Goal: Contribute content

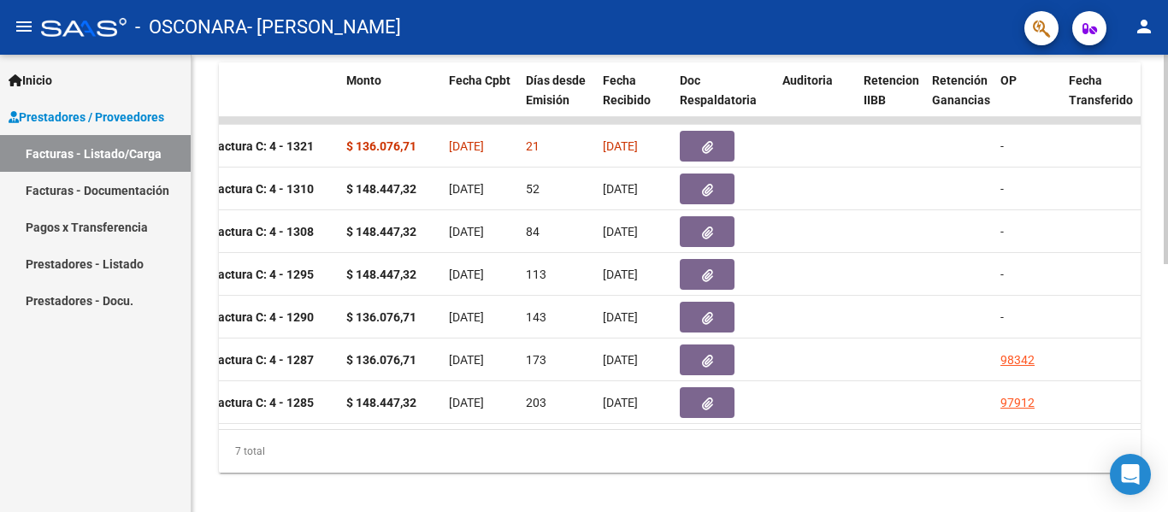
scroll to position [0, 557]
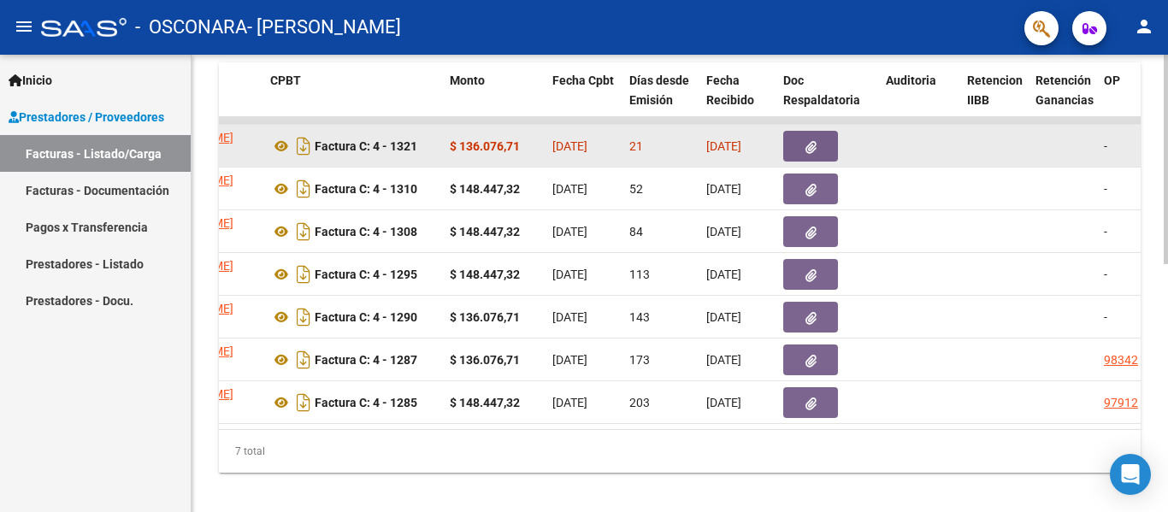
click at [813, 143] on icon "button" at bounding box center [810, 147] width 11 height 13
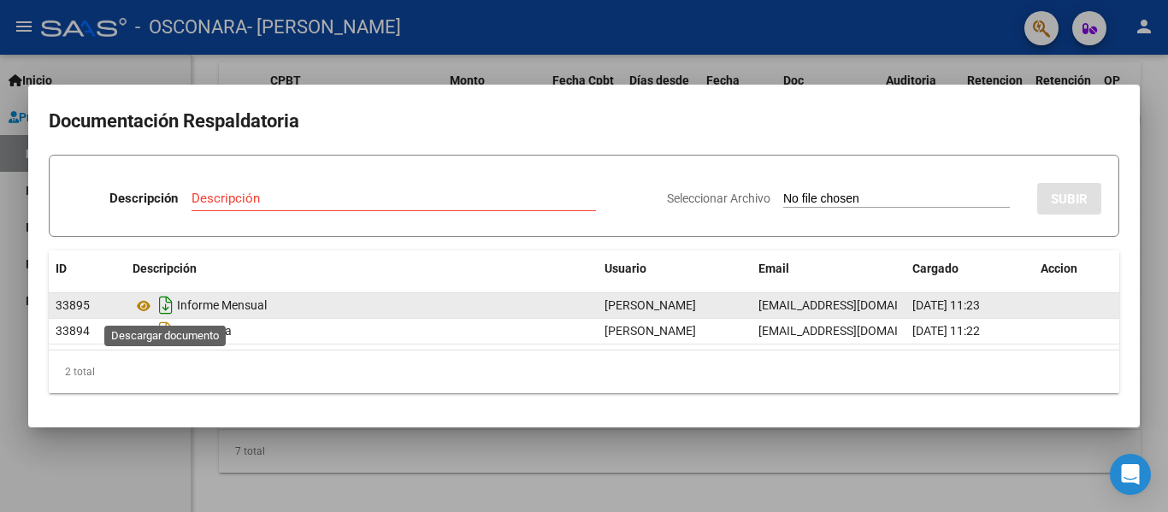
click at [165, 310] on icon "Descargar documento" at bounding box center [166, 305] width 22 height 27
click at [552, 466] on div at bounding box center [584, 256] width 1168 height 512
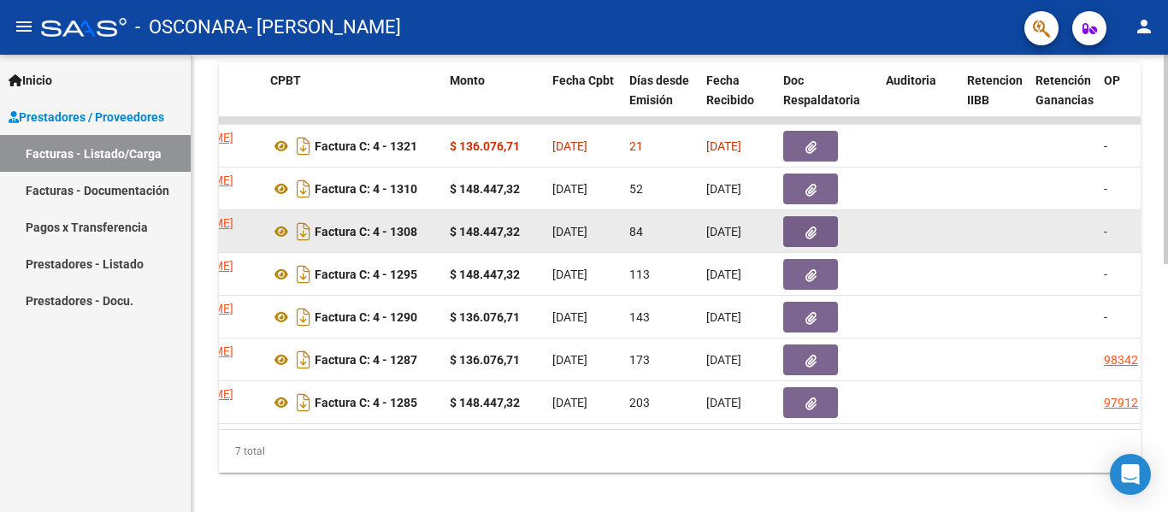
scroll to position [428, 0]
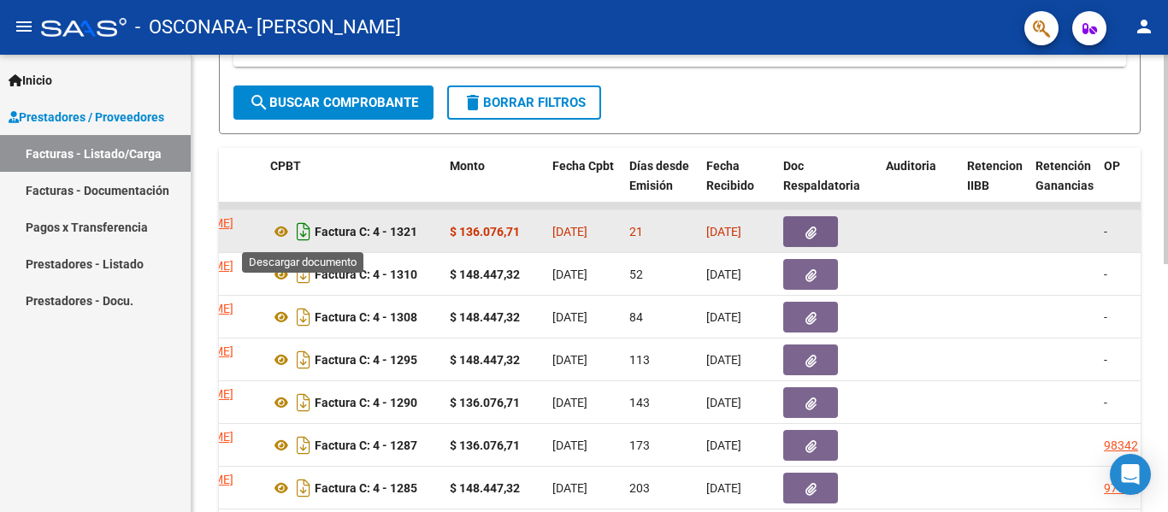
click at [303, 236] on icon "Descargar documento" at bounding box center [303, 231] width 22 height 27
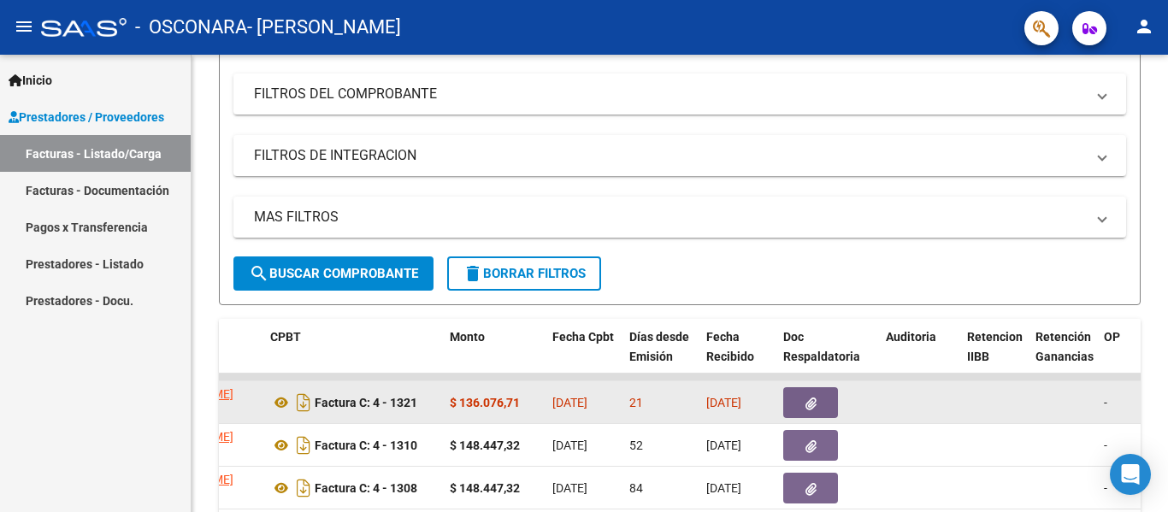
scroll to position [342, 0]
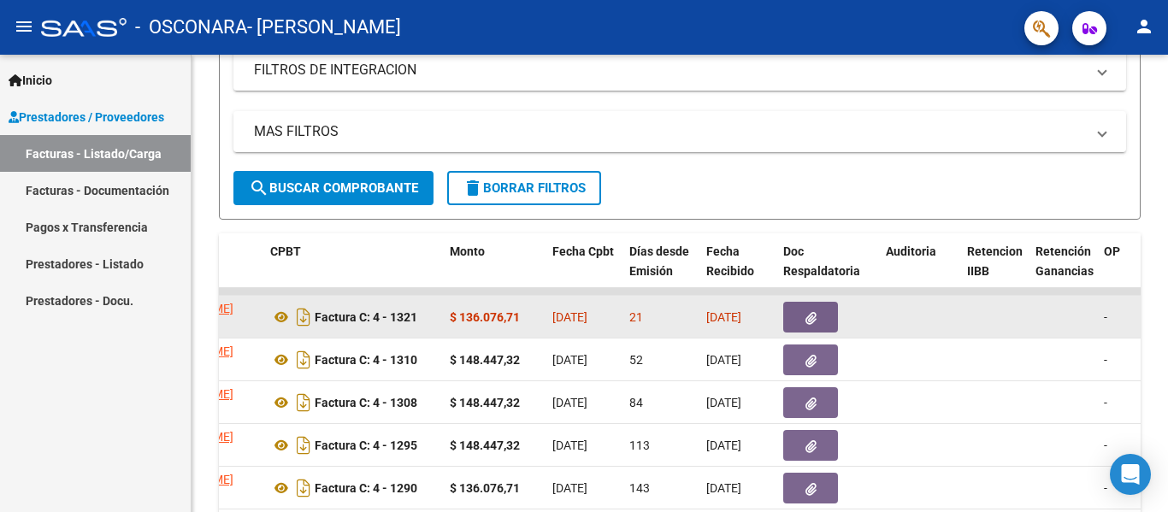
click at [814, 323] on icon "button" at bounding box center [810, 318] width 11 height 13
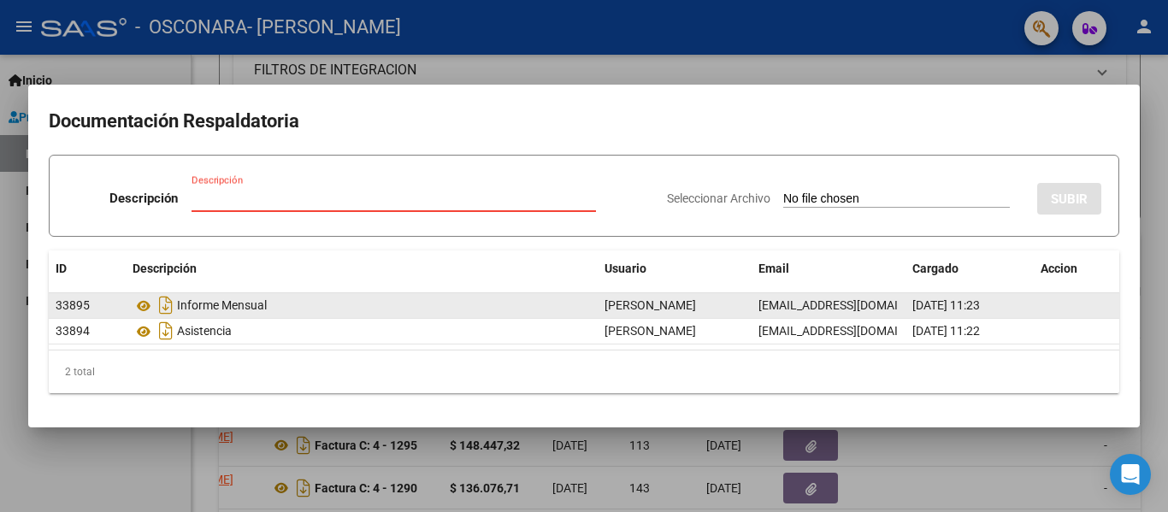
click at [200, 305] on div "Informe Mensual" at bounding box center [362, 305] width 458 height 27
click at [221, 304] on div "Informe Mensual" at bounding box center [362, 305] width 458 height 27
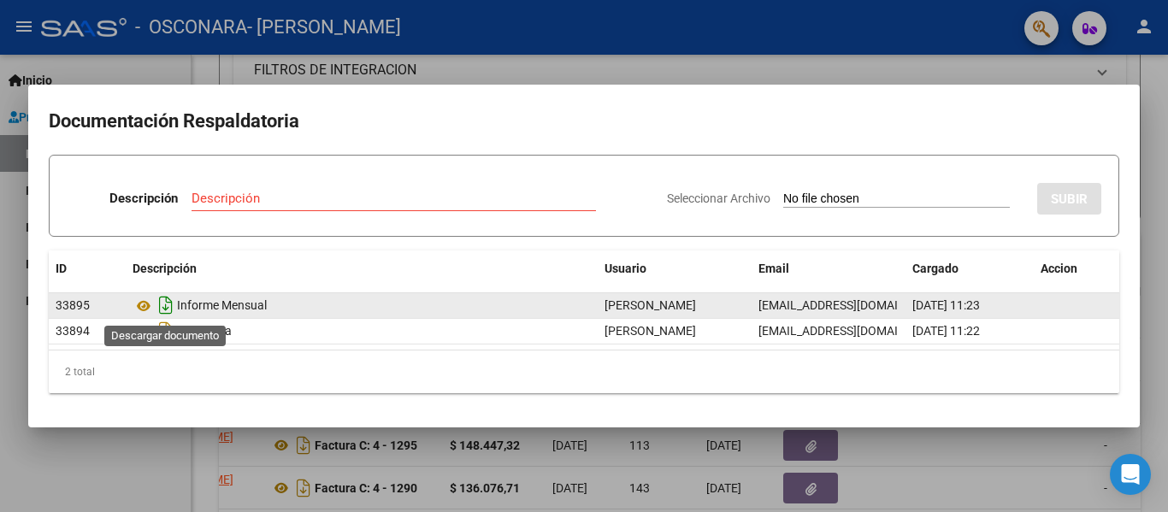
click at [168, 299] on icon "Descargar documento" at bounding box center [166, 305] width 22 height 27
click at [315, 194] on input "Descripción" at bounding box center [394, 198] width 404 height 15
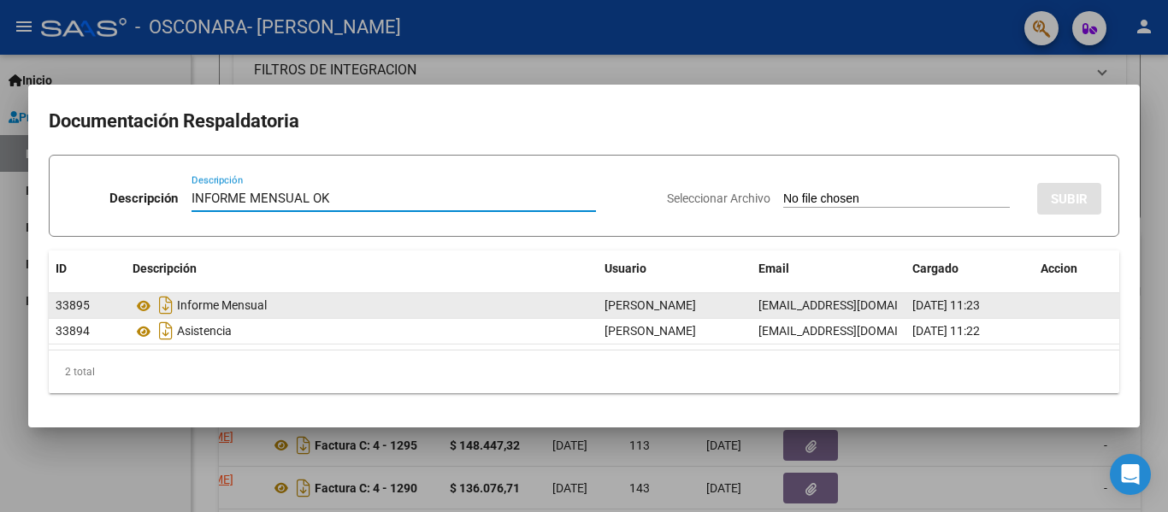
type input "INFORME MENSUAL OK"
click at [971, 202] on input "Seleccionar Archivo" at bounding box center [896, 200] width 227 height 16
click at [1027, 195] on div "Seleccionar Archivo SUBIR" at bounding box center [884, 195] width 434 height 52
click at [771, 190] on div "Seleccionar Archivo SUBIR" at bounding box center [884, 195] width 434 height 52
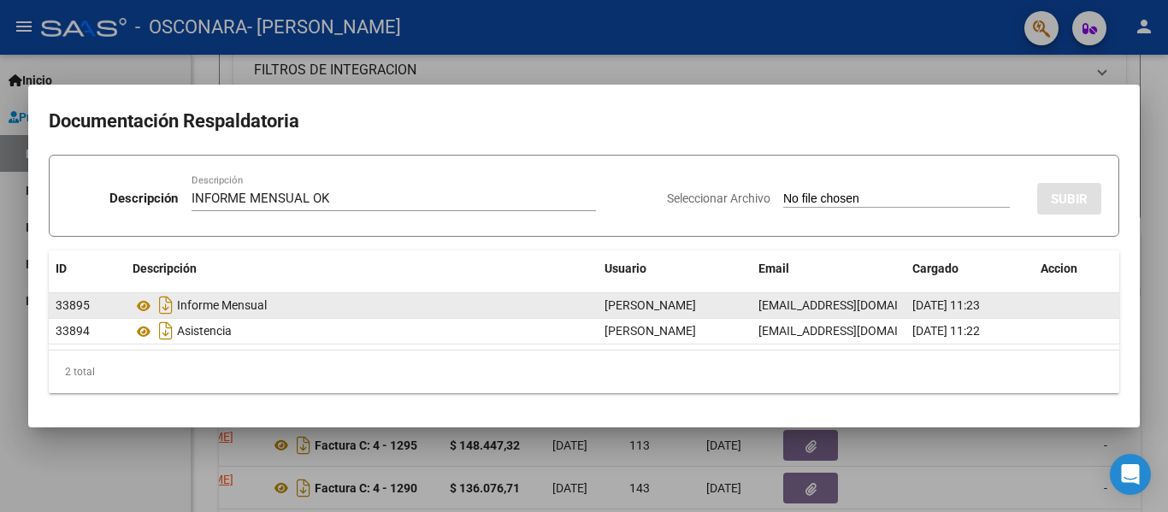
click at [783, 200] on input "Seleccionar Archivo" at bounding box center [896, 200] width 227 height 16
type input "C:\fakepath\INFORME MENSUAL [PERSON_NAME]-[DATE]-.pdf"
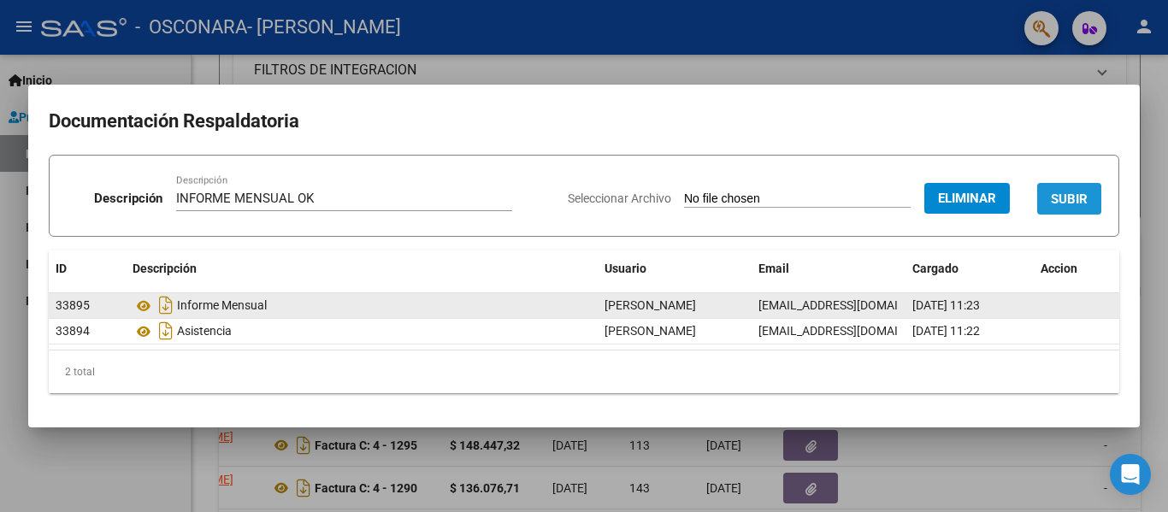
click at [1068, 202] on span "SUBIR" at bounding box center [1069, 199] width 37 height 15
